Goal: Task Accomplishment & Management: Use online tool/utility

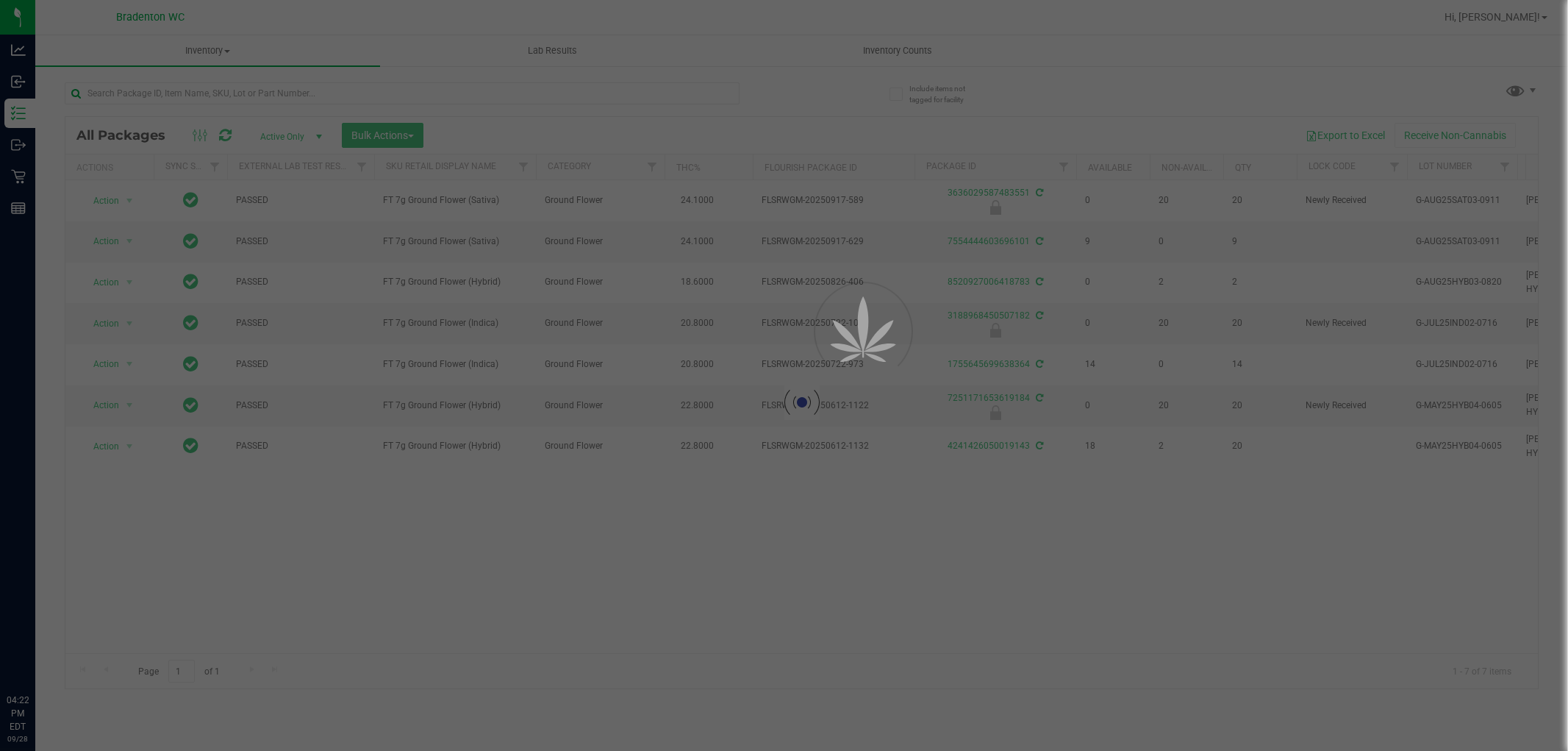
click at [748, 79] on div at bounding box center [784, 375] width 1568 height 751
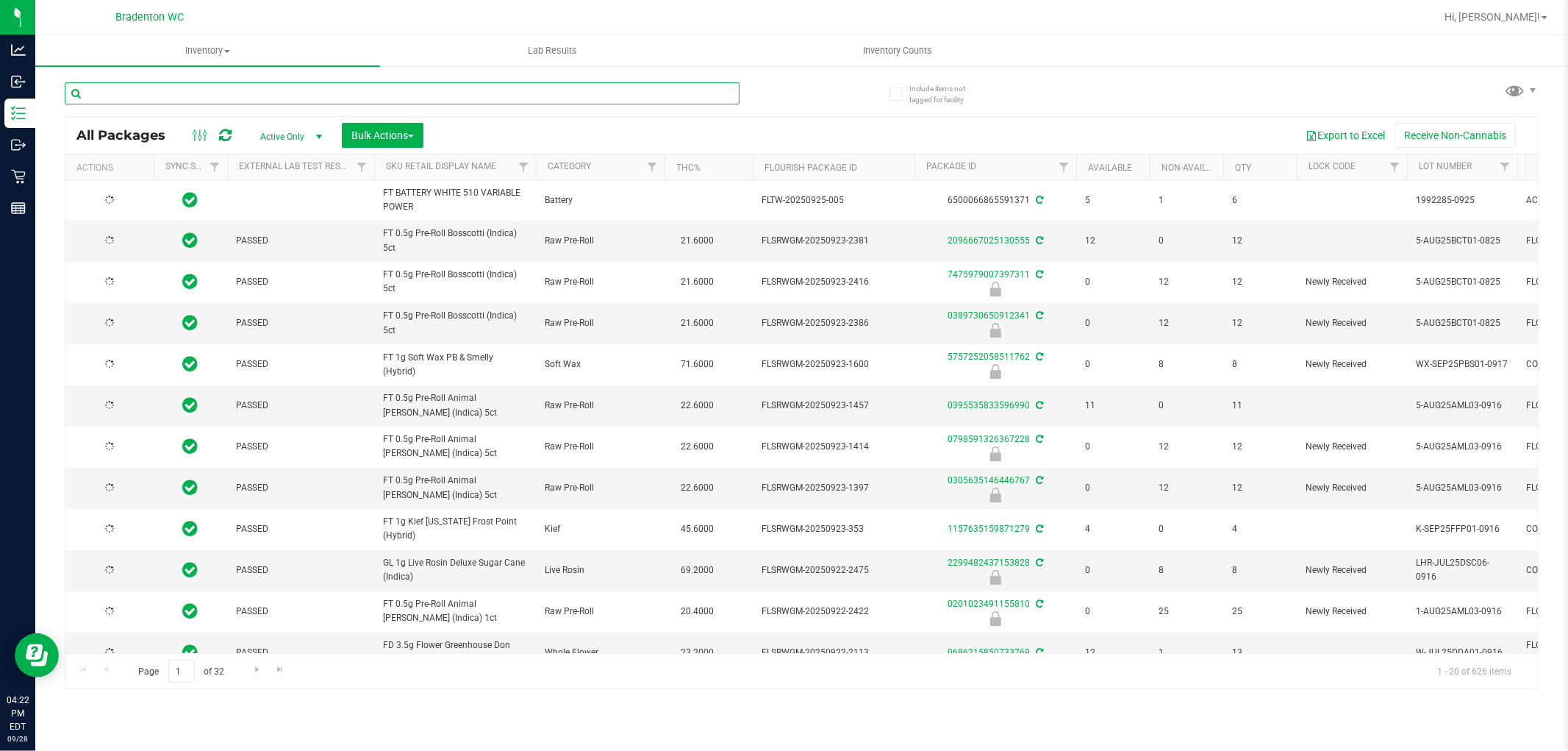
click at [516, 94] on input "text" at bounding box center [403, 94] width 675 height 22
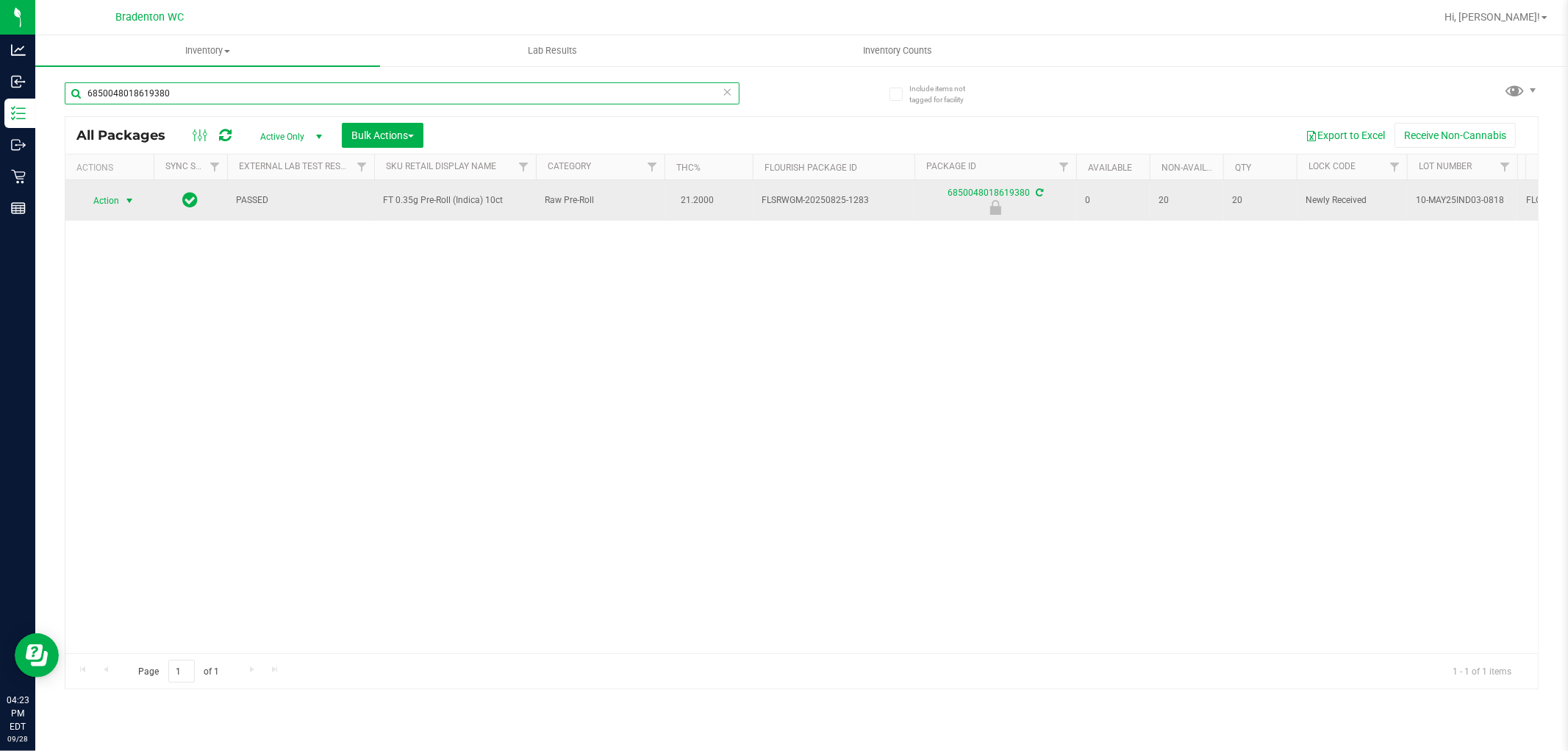
type input "6850048018619380"
click at [124, 200] on span "select" at bounding box center [129, 200] width 12 height 12
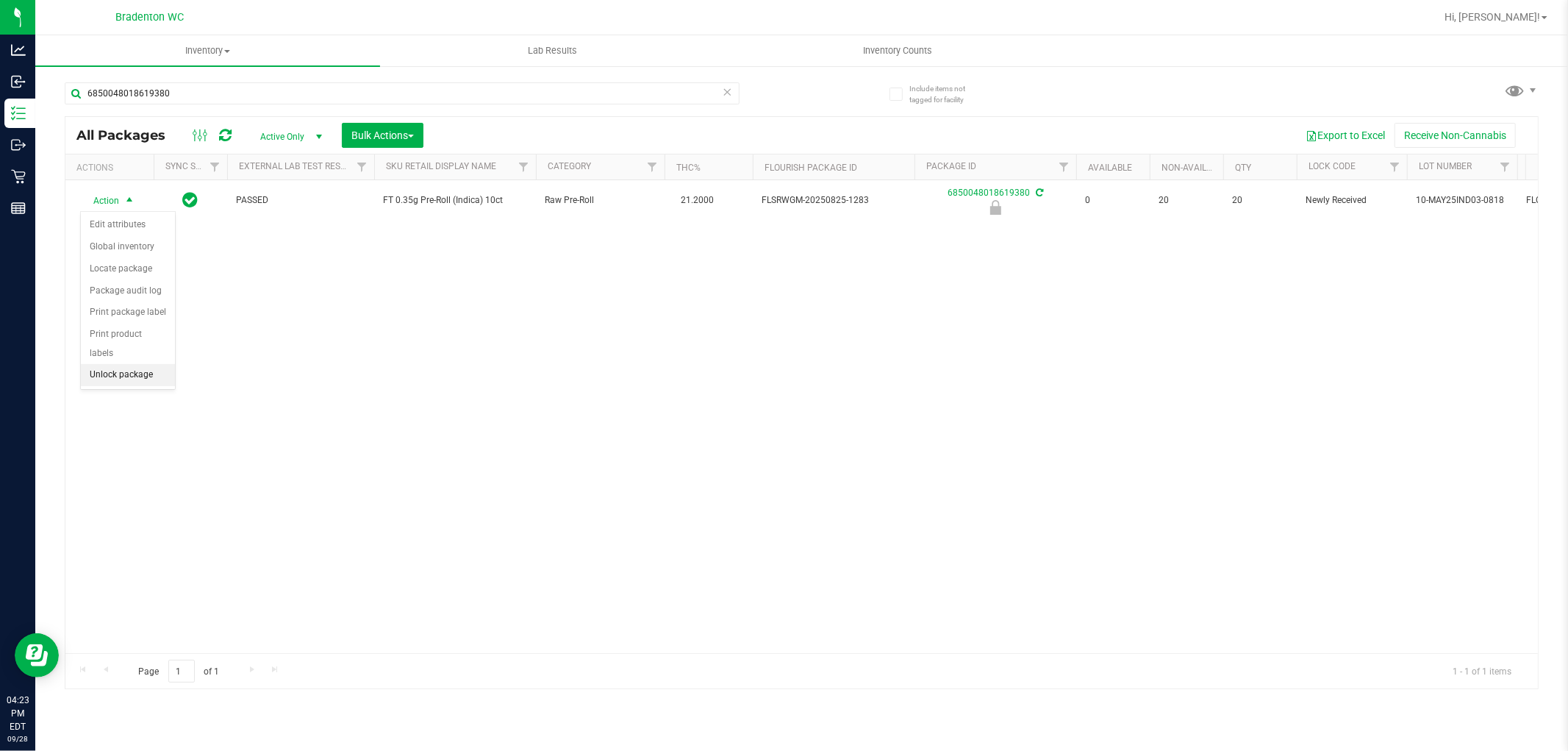
click at [141, 378] on li "Unlock package" at bounding box center [127, 375] width 94 height 22
